Goal: Transaction & Acquisition: Book appointment/travel/reservation

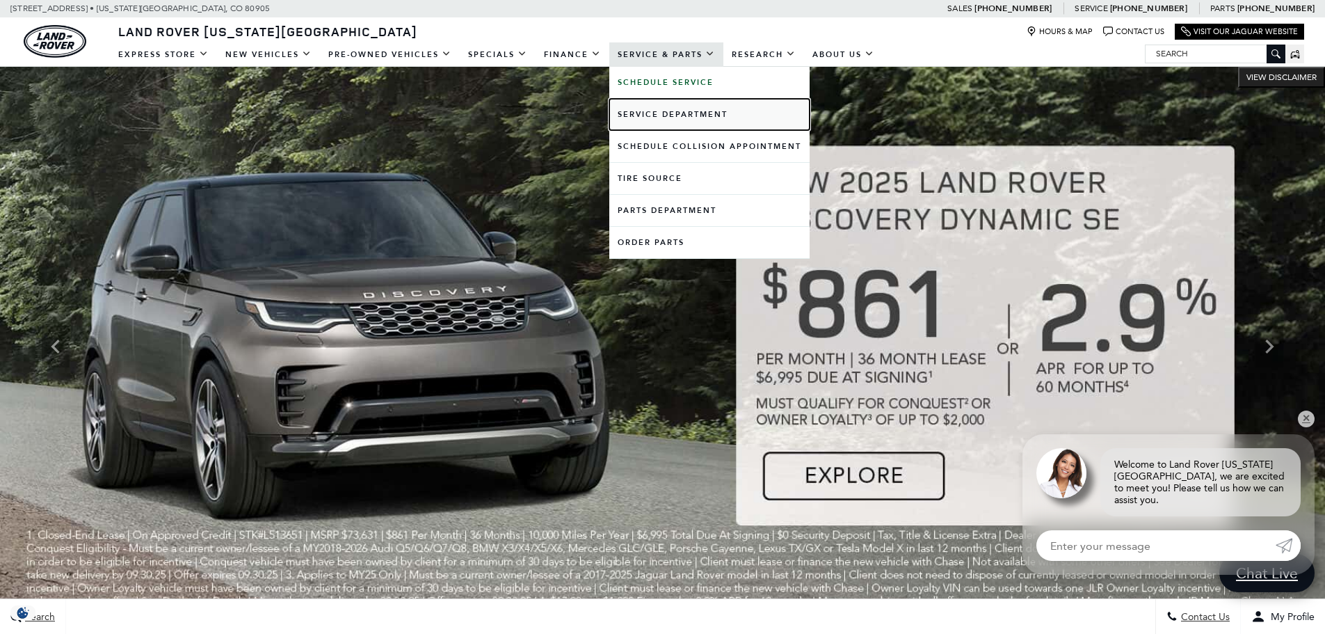
click at [650, 111] on link "Service Department" at bounding box center [709, 114] width 200 height 31
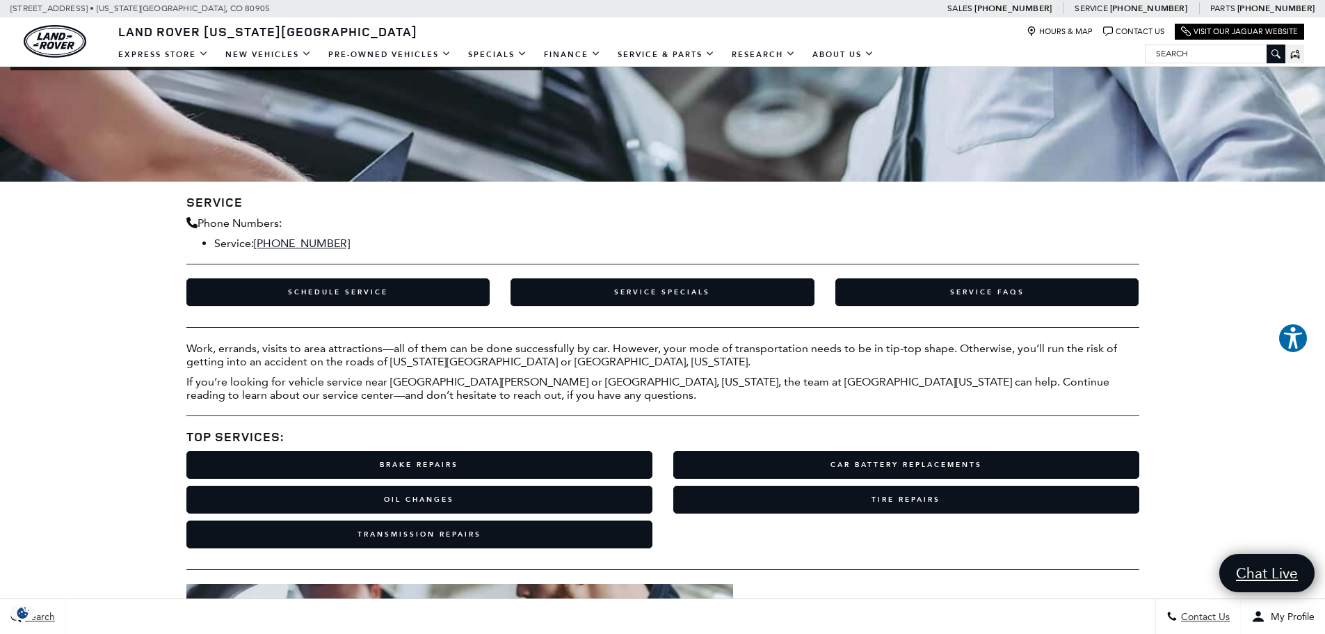
scroll to position [348, 0]
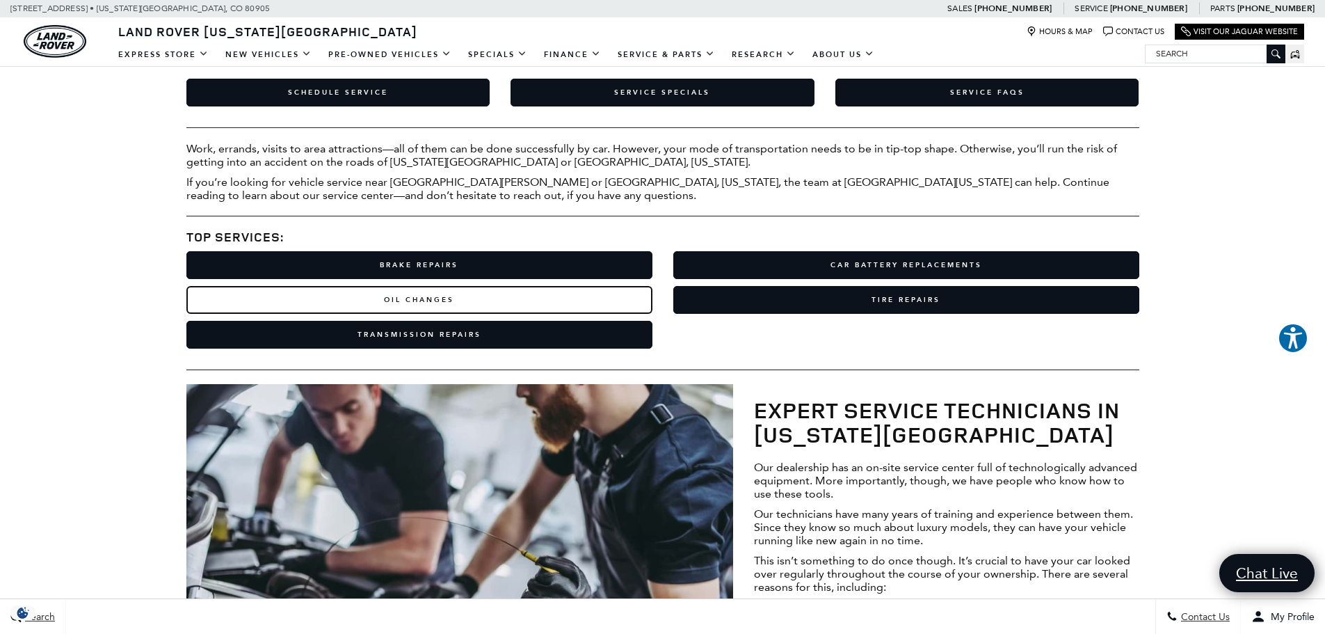
click at [357, 296] on link "Oil Changes" at bounding box center [419, 300] width 466 height 28
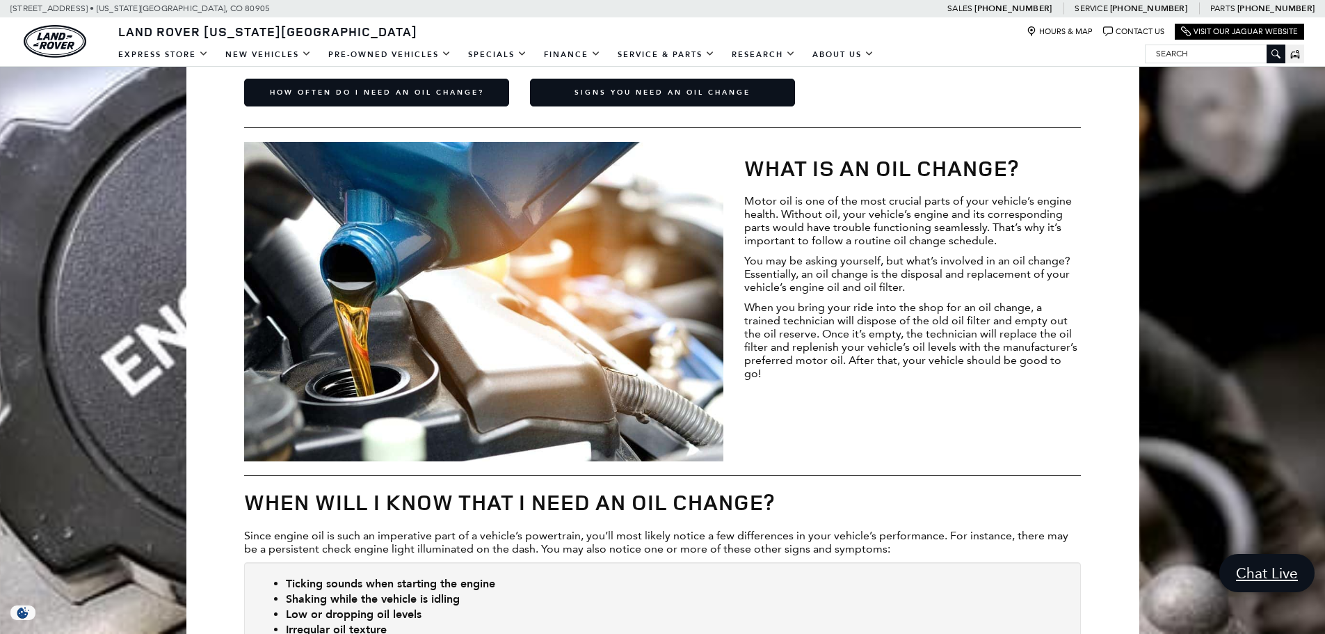
scroll to position [417, 0]
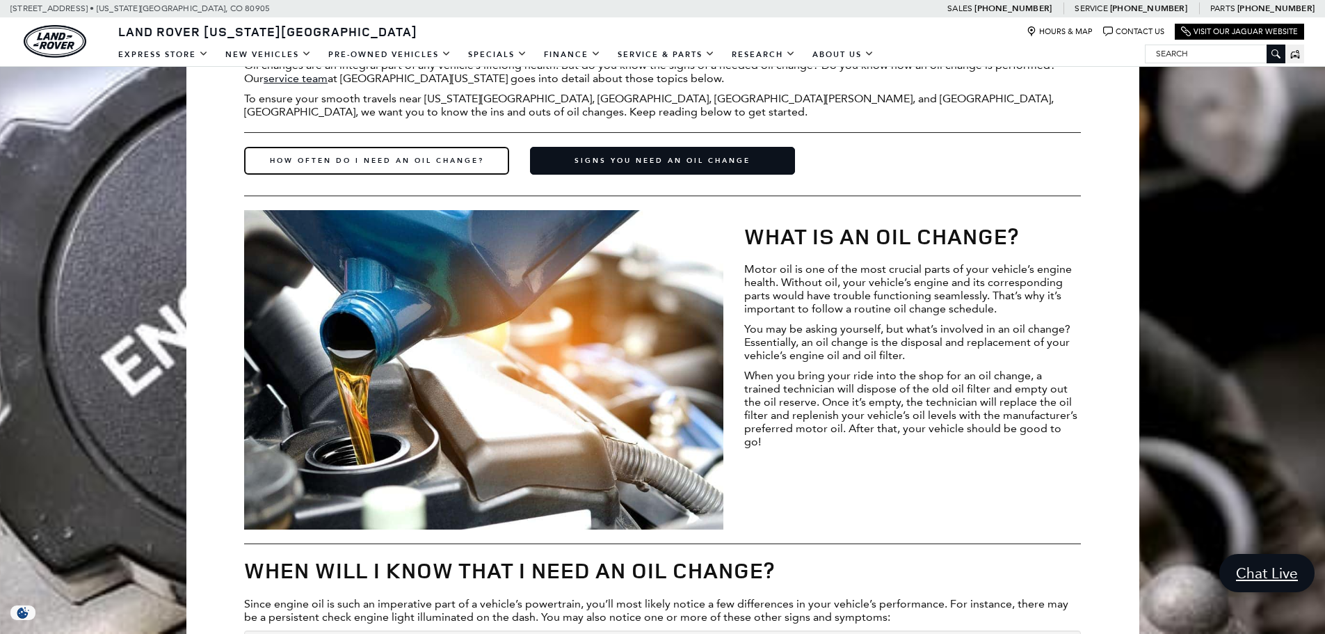
click at [355, 164] on link "How Often Do I Need an Oil Change?" at bounding box center [376, 161] width 265 height 28
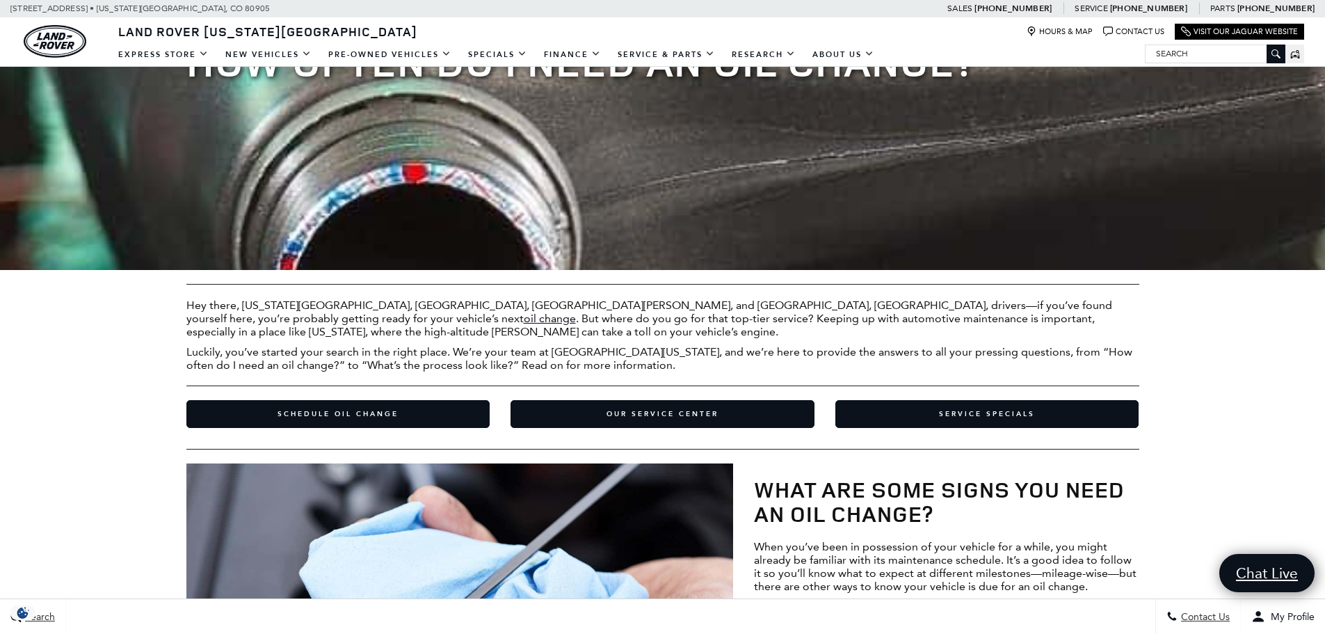
scroll to position [208, 0]
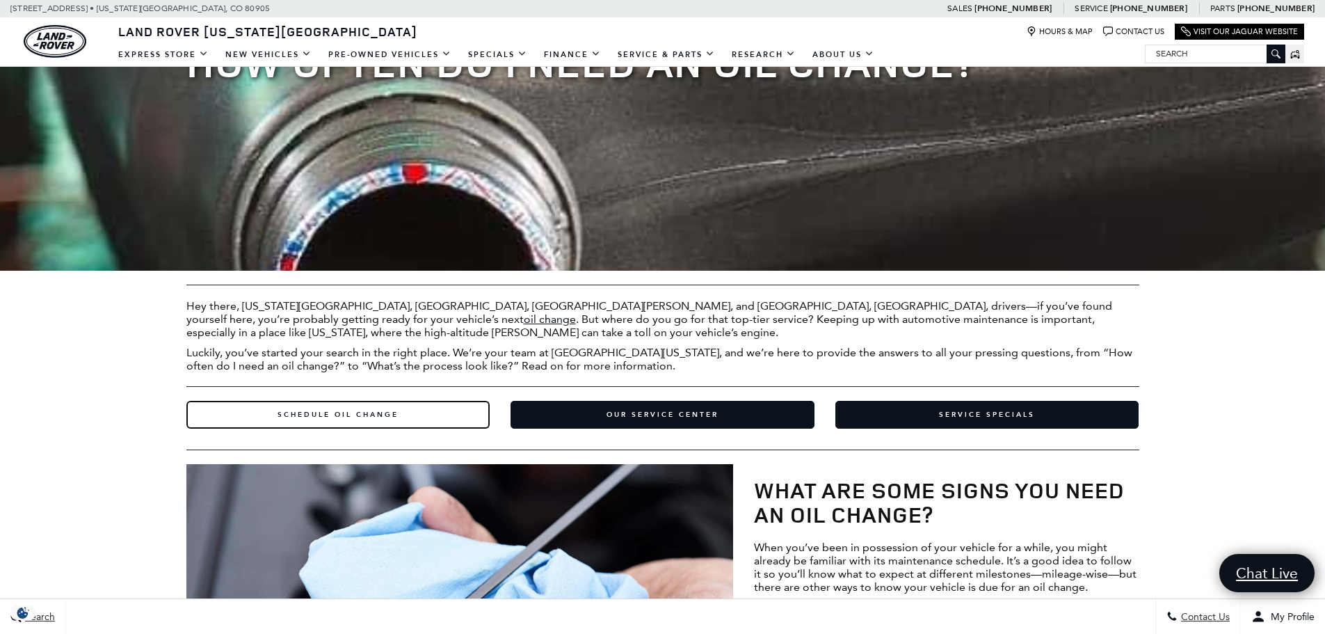
click at [390, 414] on link "Schedule Oil Change" at bounding box center [338, 415] width 304 height 28
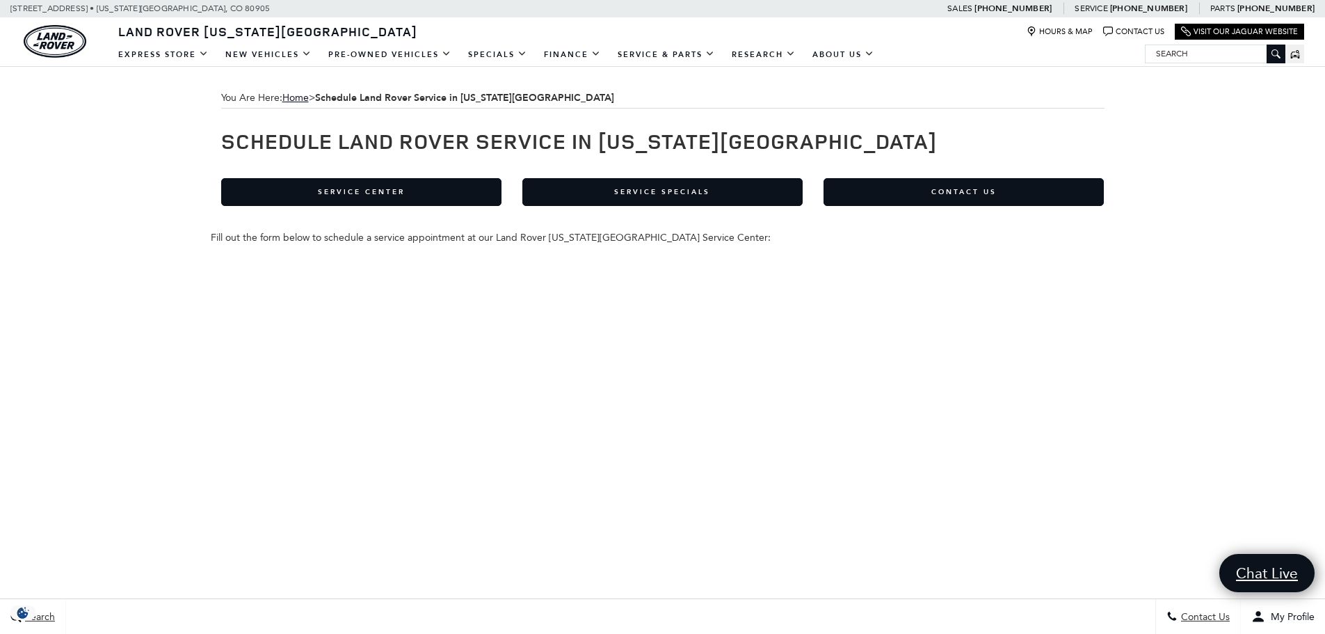
click at [659, 217] on p at bounding box center [663, 201] width 904 height 47
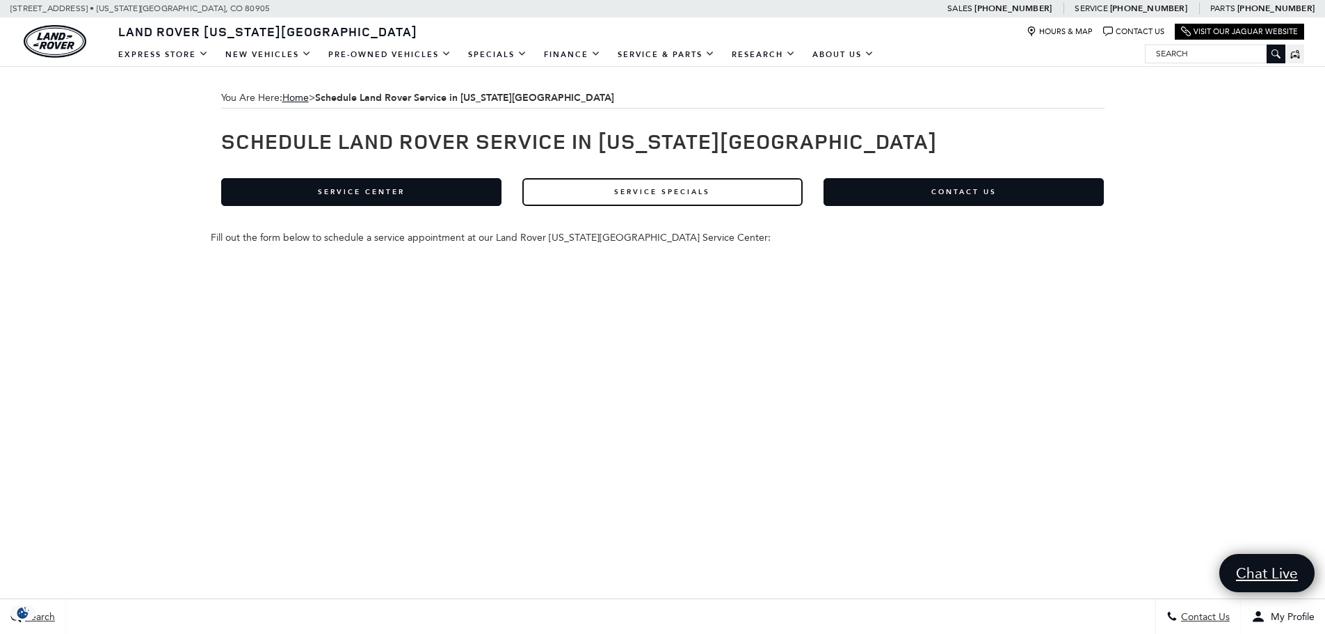
click at [659, 200] on link "Service Specials" at bounding box center [662, 192] width 280 height 28
